Goal: Navigation & Orientation: Go to known website

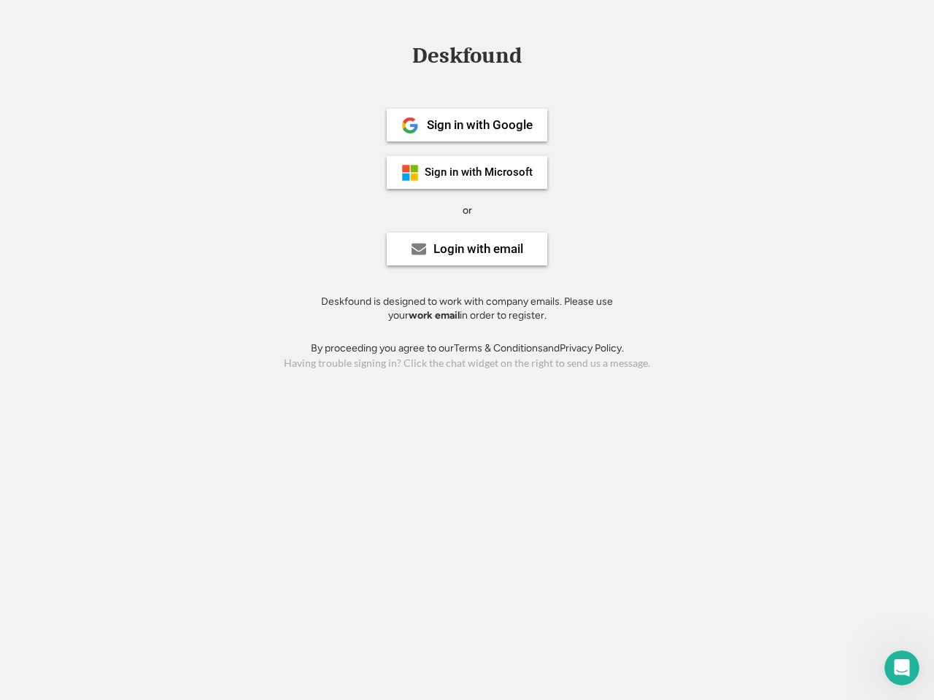
click at [467, 209] on div "or" at bounding box center [467, 211] width 9 height 15
click at [467, 58] on div "Deskfound" at bounding box center [467, 56] width 124 height 23
click at [399, 55] on div "Deskfound" at bounding box center [467, 59] width 934 height 28
click at [467, 58] on div "Deskfound" at bounding box center [467, 56] width 124 height 23
click at [467, 210] on div "or" at bounding box center [467, 211] width 9 height 15
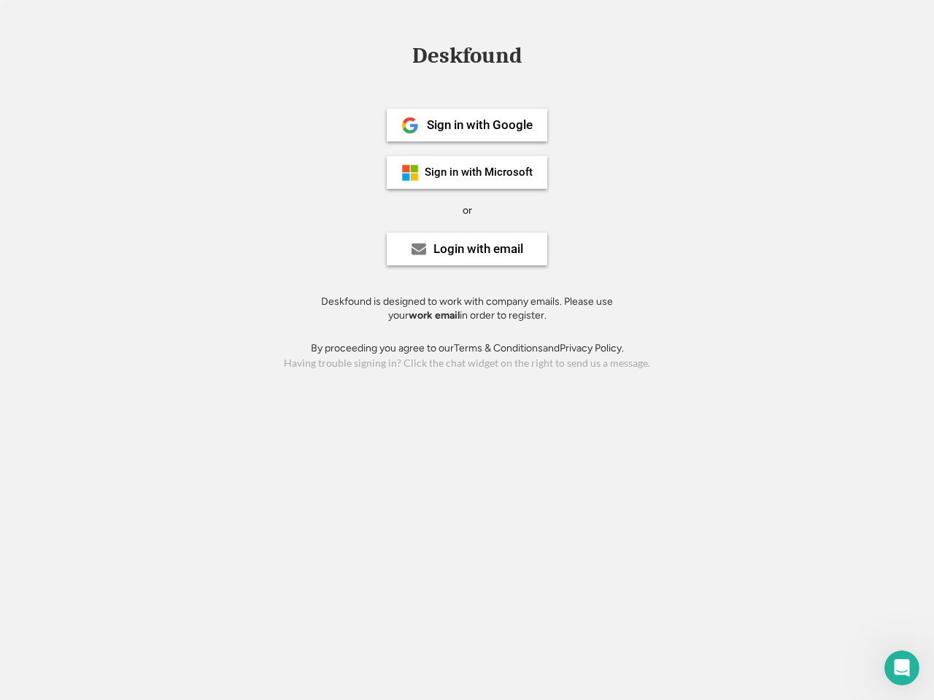
click at [467, 125] on div "Sign in with Google" at bounding box center [480, 125] width 106 height 12
click at [479, 125] on div "Sign in with Google" at bounding box center [480, 125] width 106 height 12
click at [410, 125] on img at bounding box center [410, 126] width 18 height 18
click at [467, 172] on div "Sign in with Microsoft" at bounding box center [479, 172] width 108 height 11
click at [479, 172] on div "Sign in with Microsoft" at bounding box center [479, 172] width 108 height 11
